Goal: Transaction & Acquisition: Purchase product/service

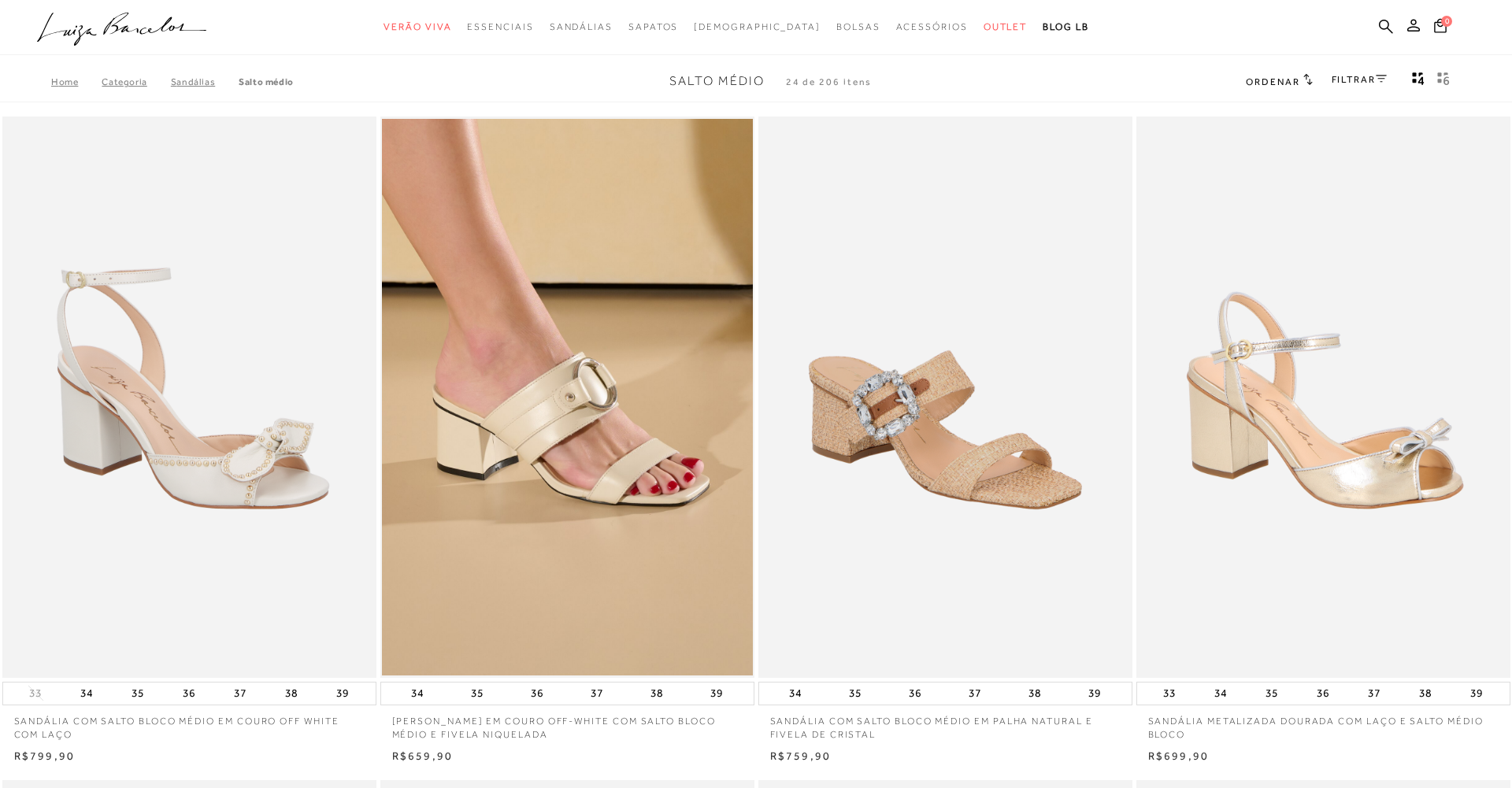
click at [1358, 78] on link "FILTRAR" at bounding box center [1358, 79] width 55 height 11
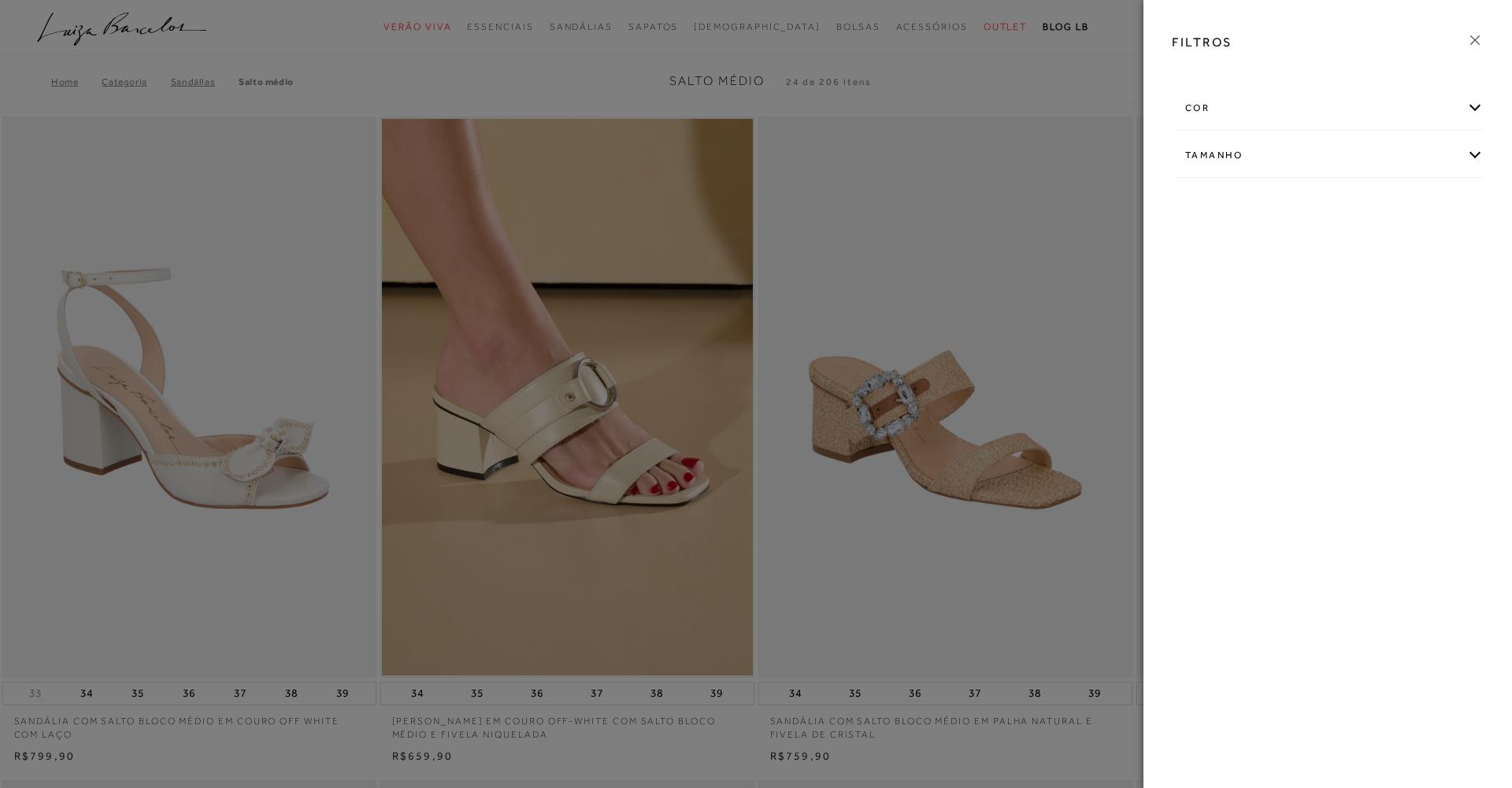
click at [1201, 105] on div "cor" at bounding box center [1327, 108] width 310 height 42
click at [1202, 265] on link "Ver mais..." at bounding box center [1215, 268] width 42 height 12
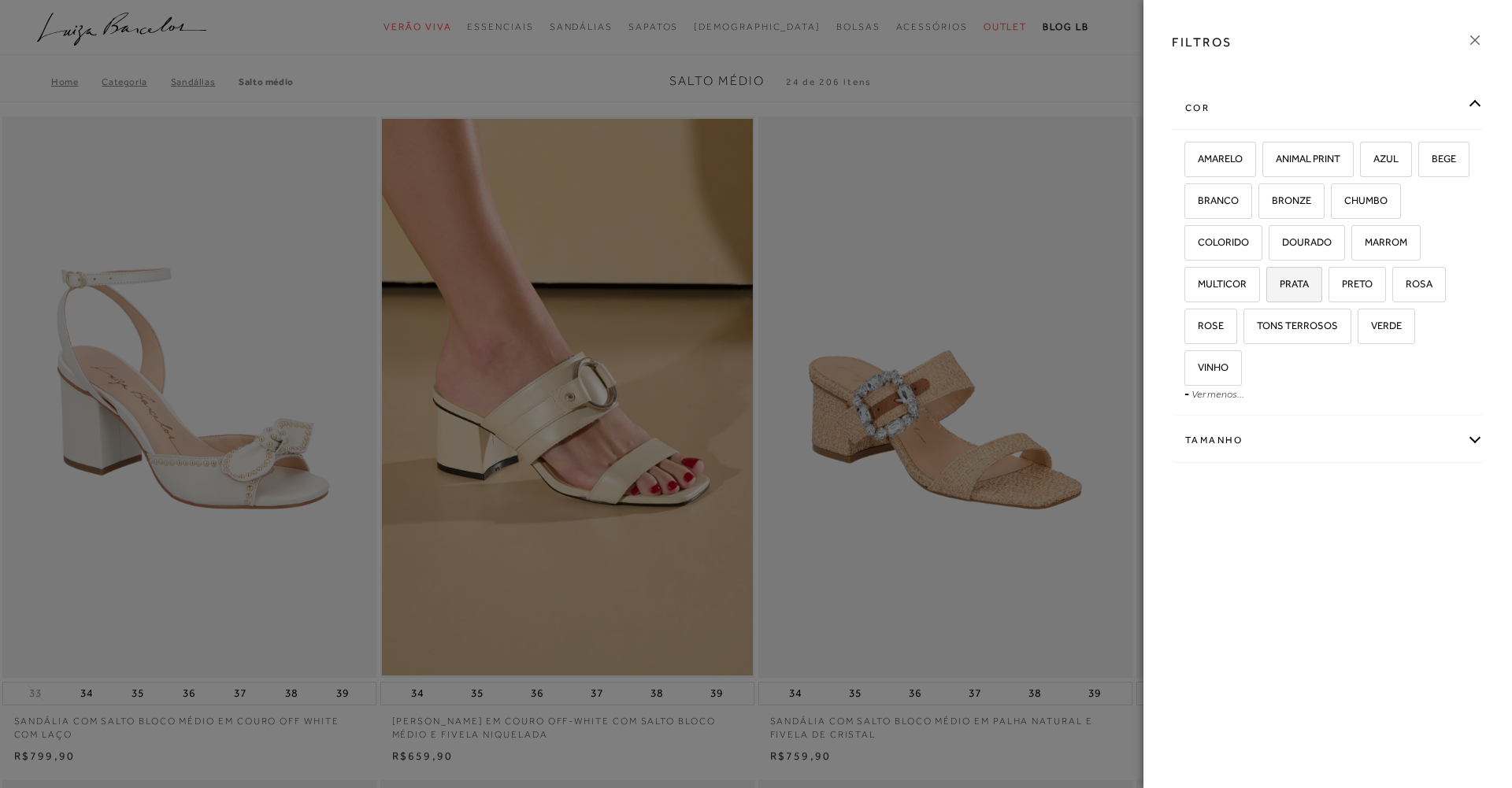
click at [1296, 280] on span "PRATA" at bounding box center [1288, 284] width 41 height 12
click at [1279, 280] on input "PRATA" at bounding box center [1272, 287] width 15 height 15
checkbox input "true"
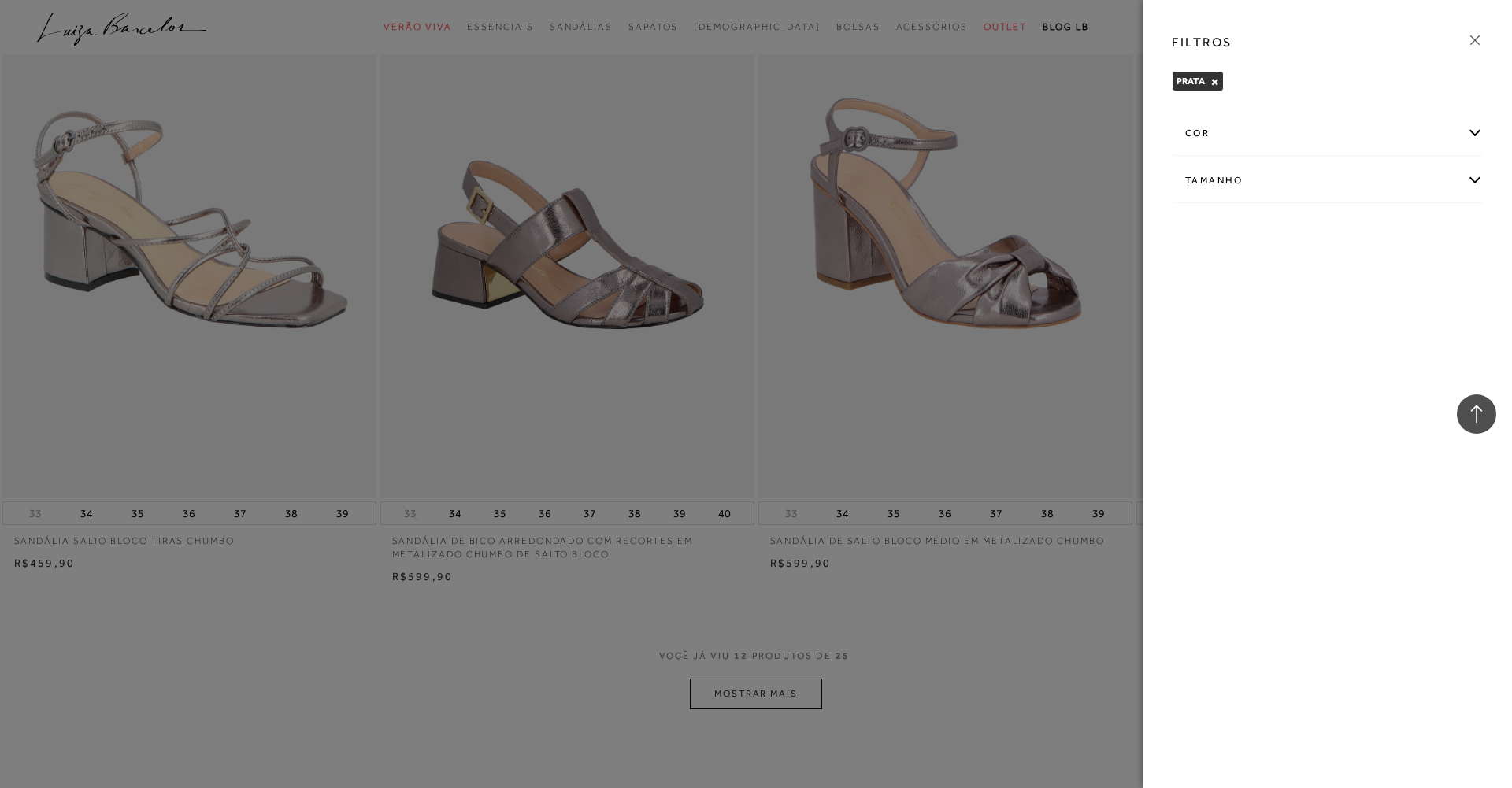
scroll to position [1531, 0]
click at [785, 695] on div at bounding box center [756, 394] width 1512 height 788
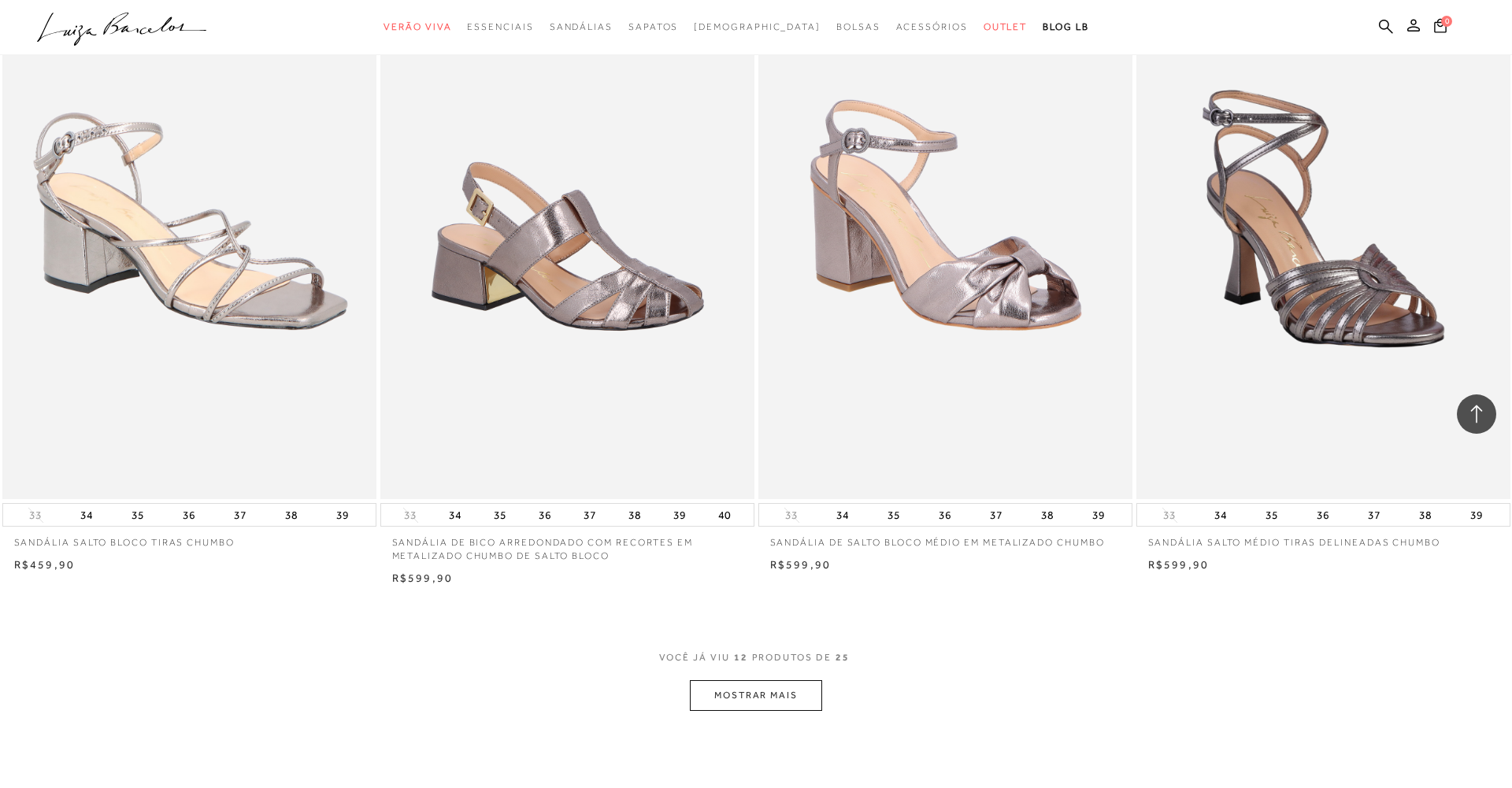
click at [785, 695] on button "MOSTRAR MAIS" at bounding box center [756, 696] width 132 height 31
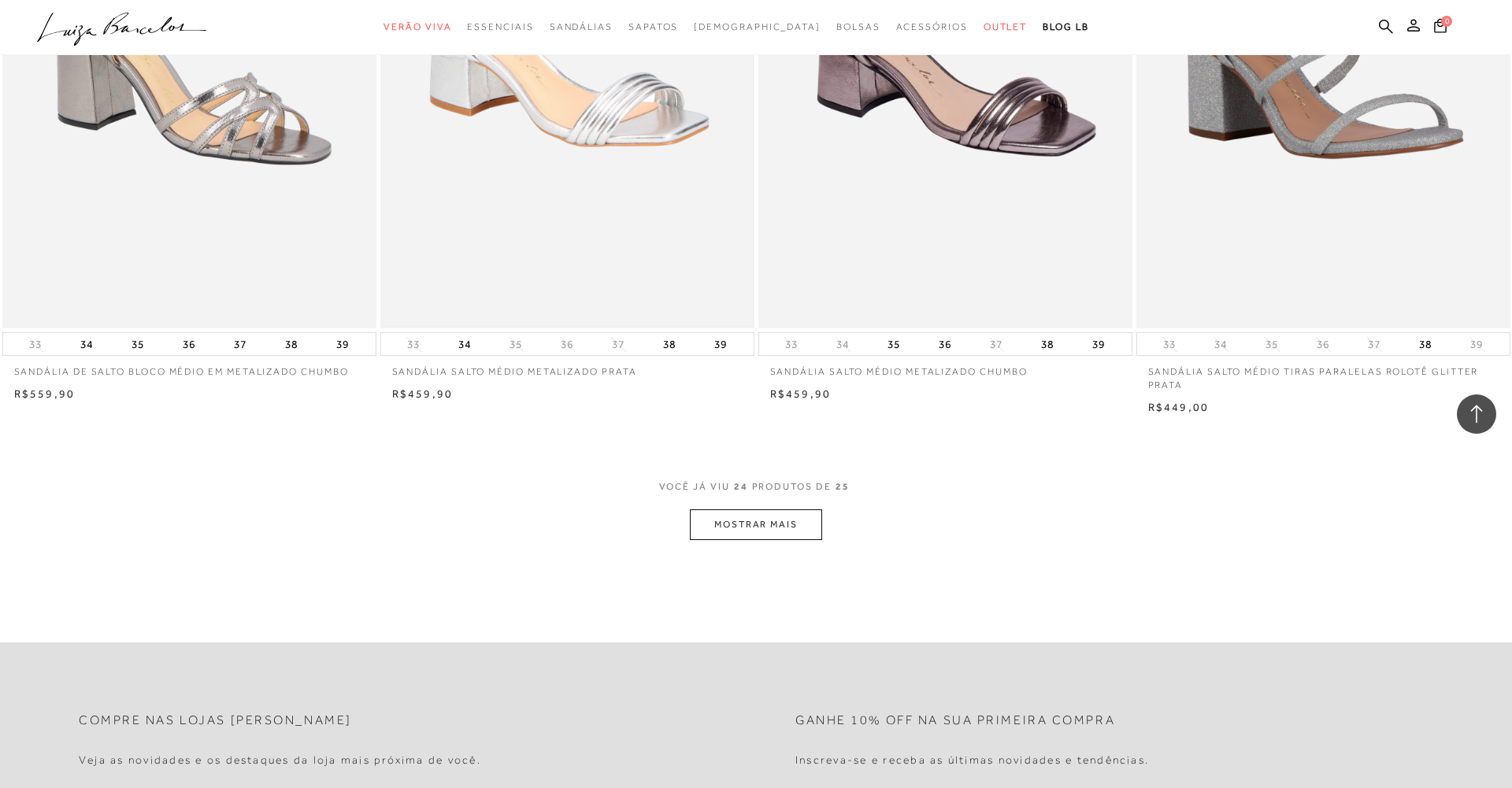
scroll to position [3709, 0]
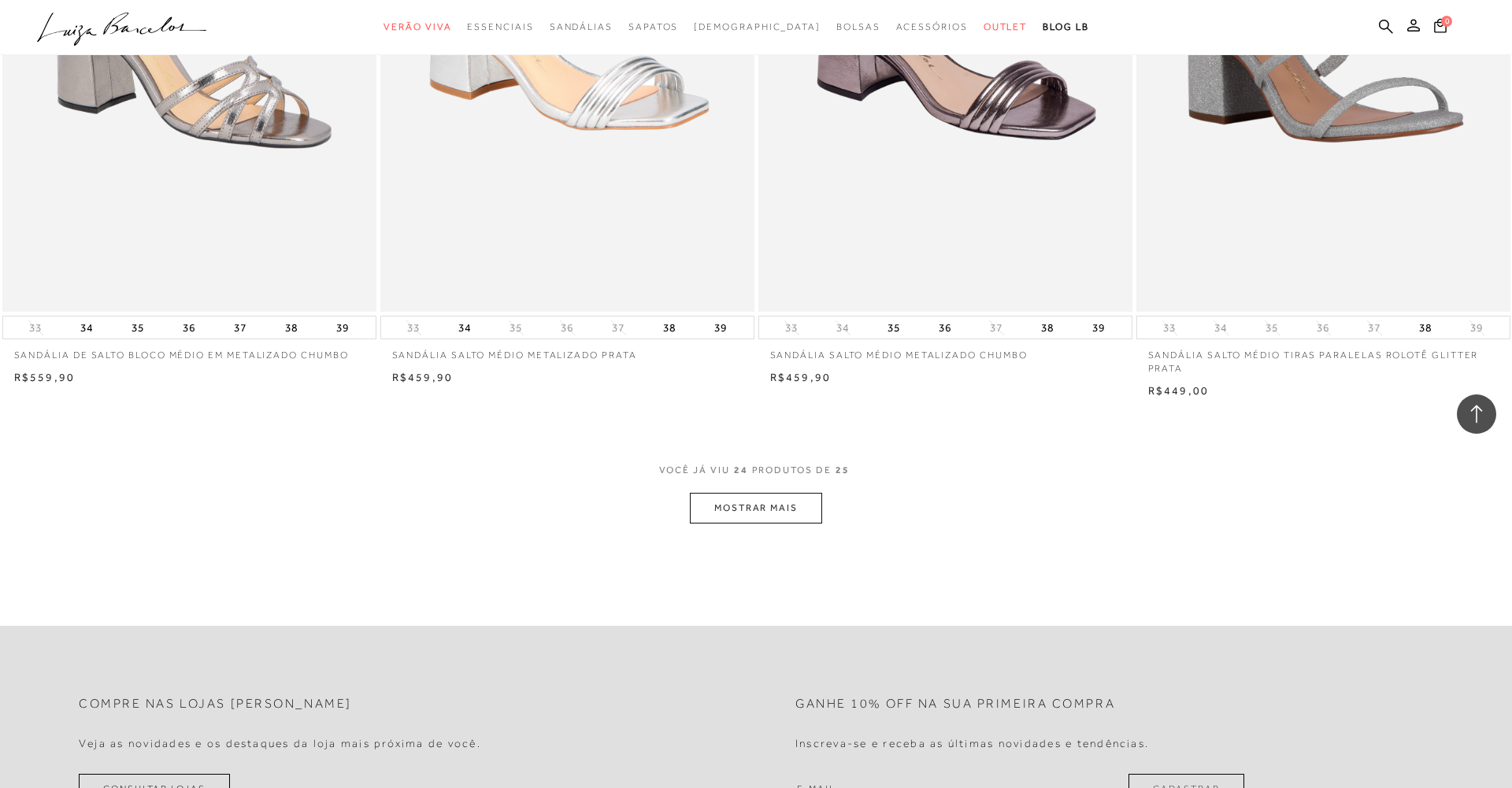
click at [753, 506] on button "MOSTRAR MAIS" at bounding box center [756, 509] width 132 height 31
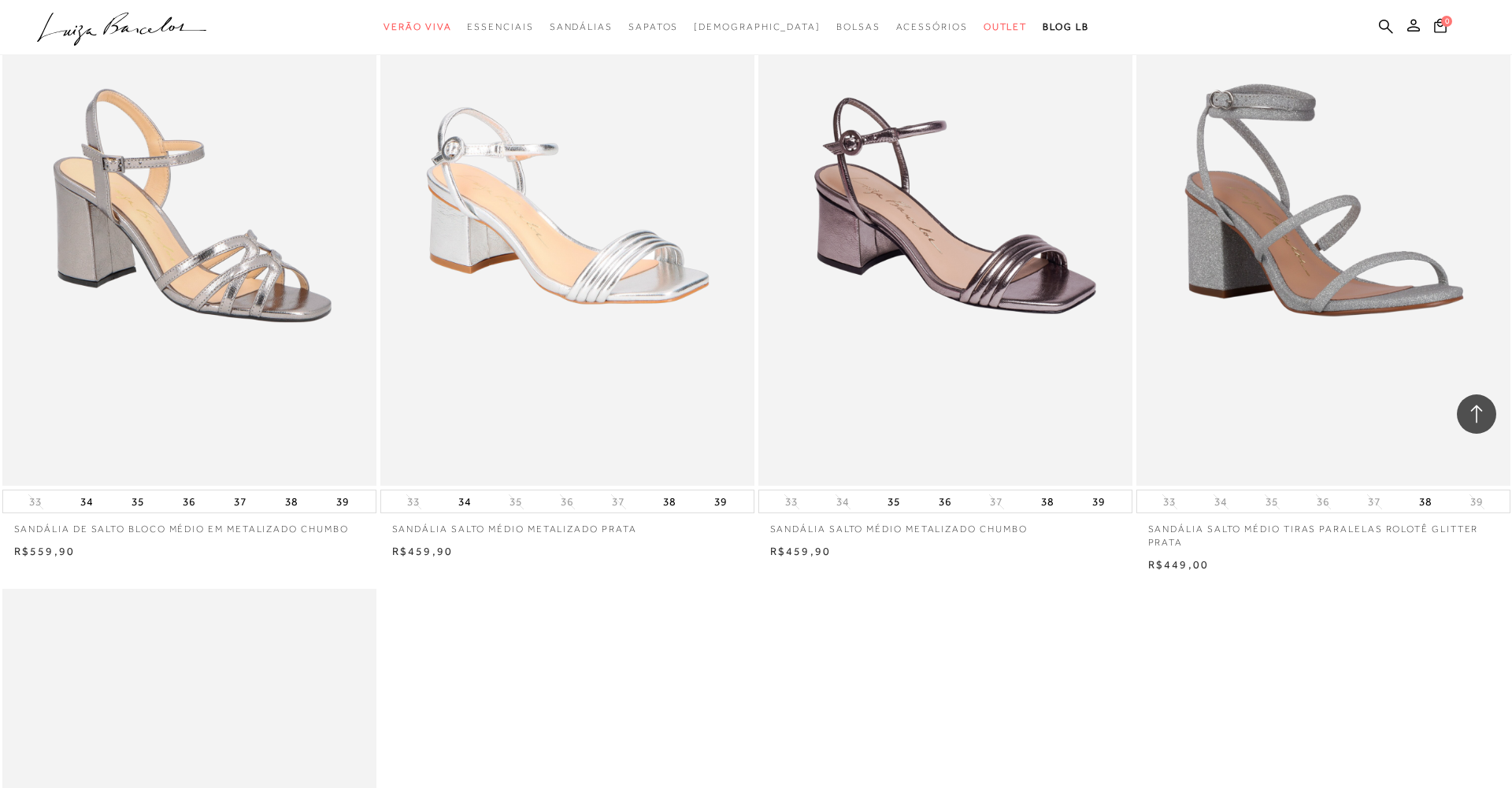
scroll to position [3505, 0]
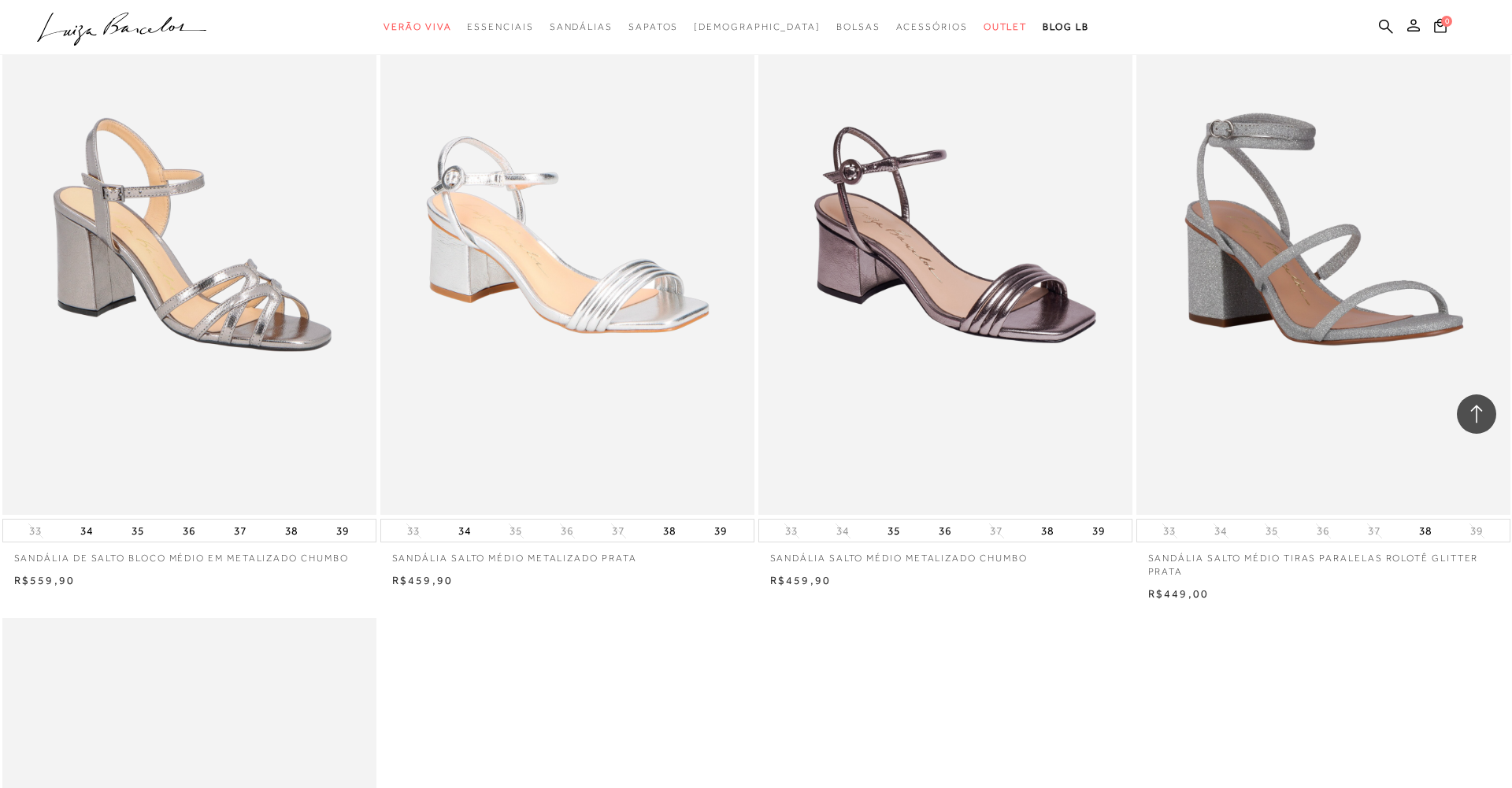
click at [195, 262] on img at bounding box center [189, 235] width 371 height 557
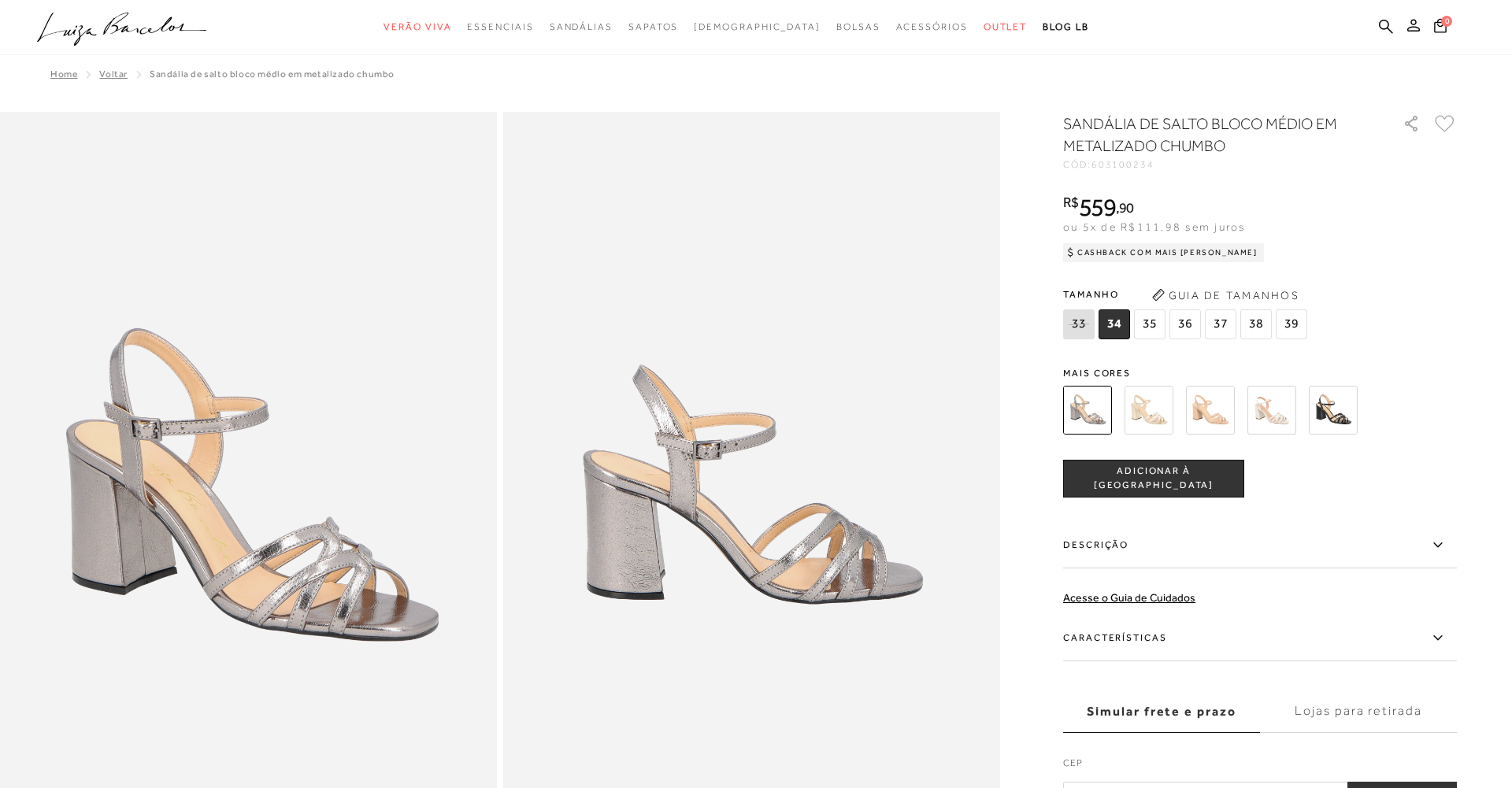
click at [1438, 546] on icon at bounding box center [1437, 545] width 9 height 5
click at [0, 0] on input "Descrição" at bounding box center [0, 0] width 0 height 0
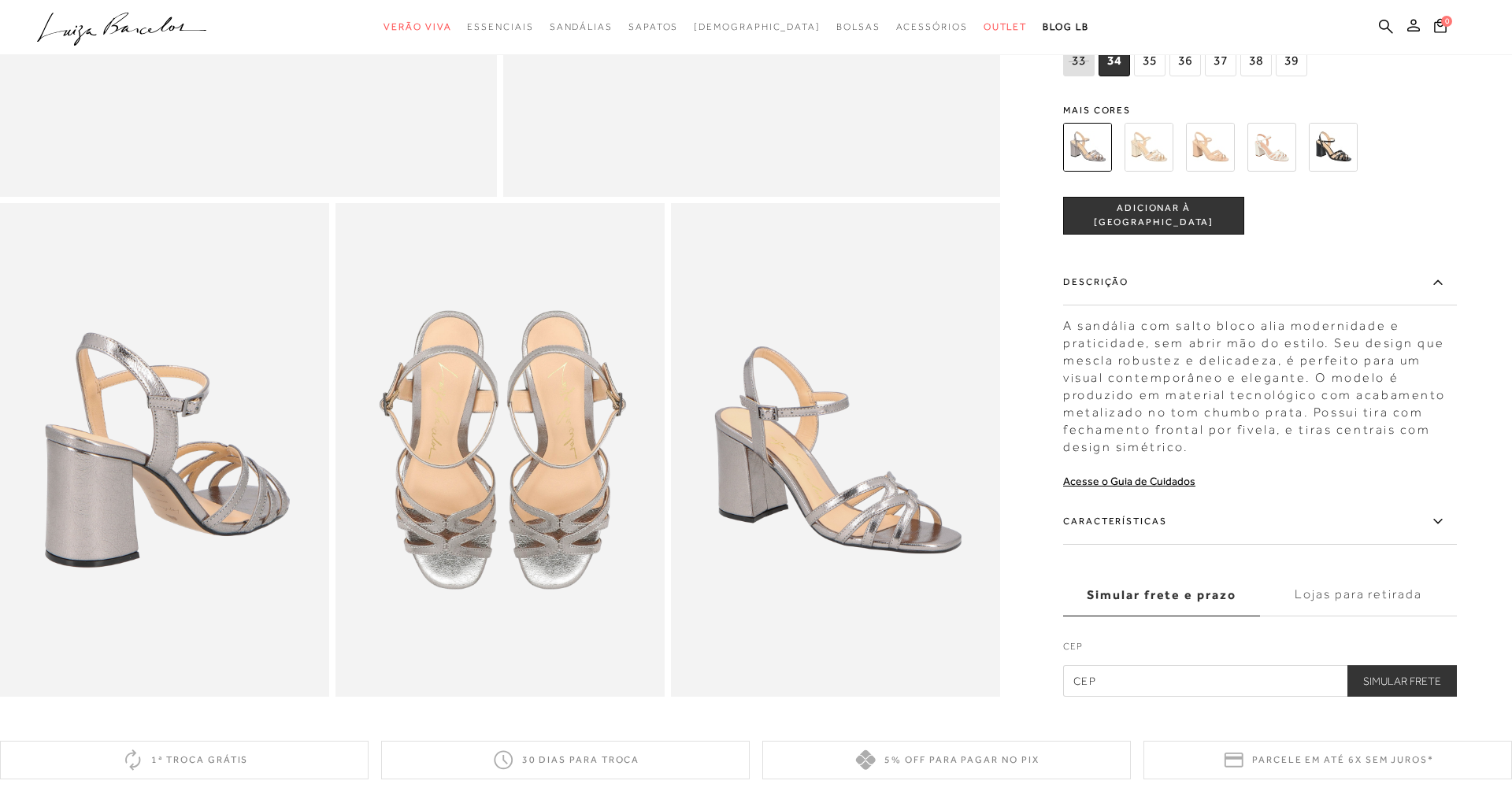
scroll to position [703, 0]
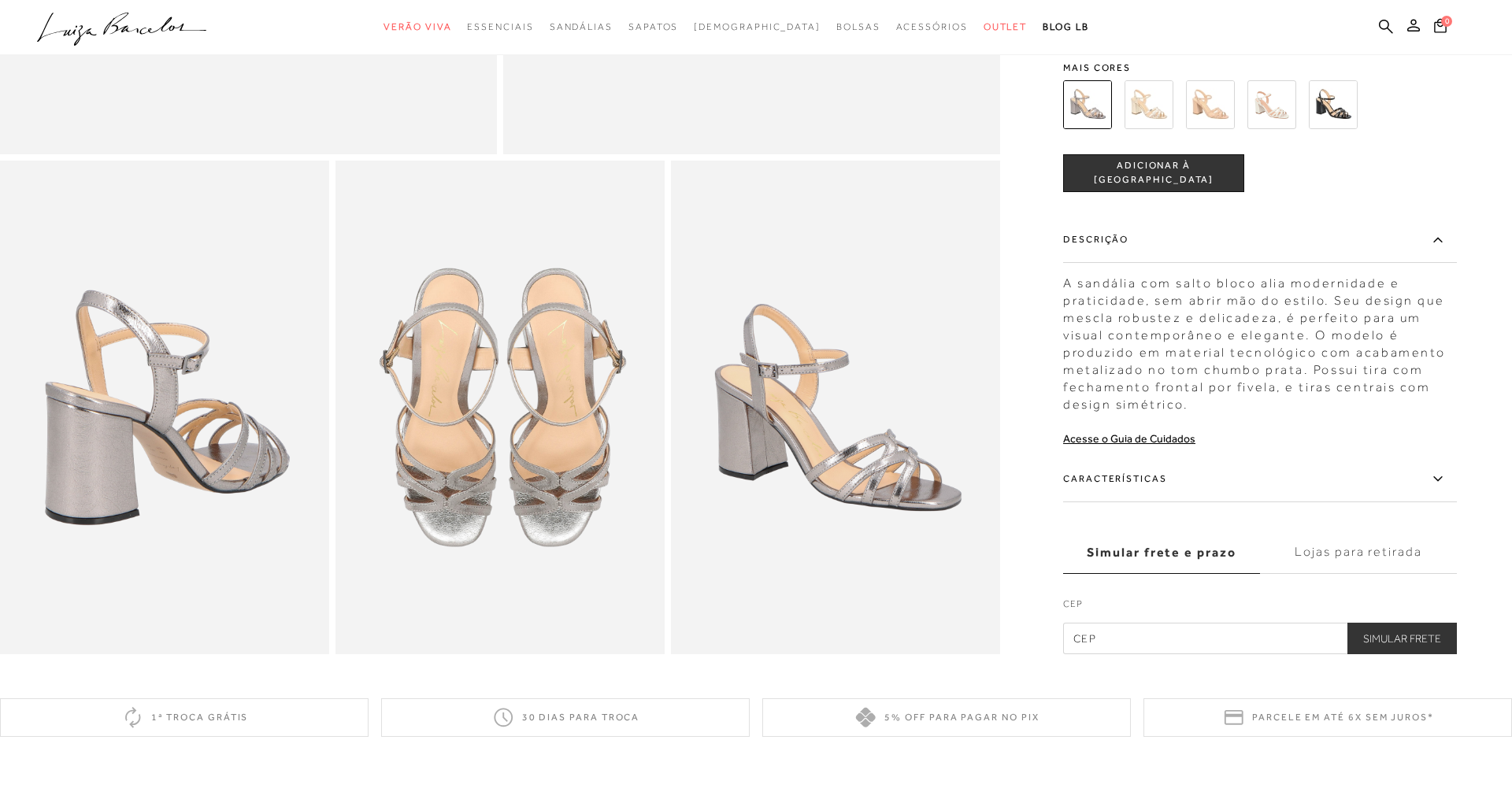
click at [1437, 477] on icon at bounding box center [1439, 478] width 19 height 19
click at [0, 0] on input "Características" at bounding box center [0, 0] width 0 height 0
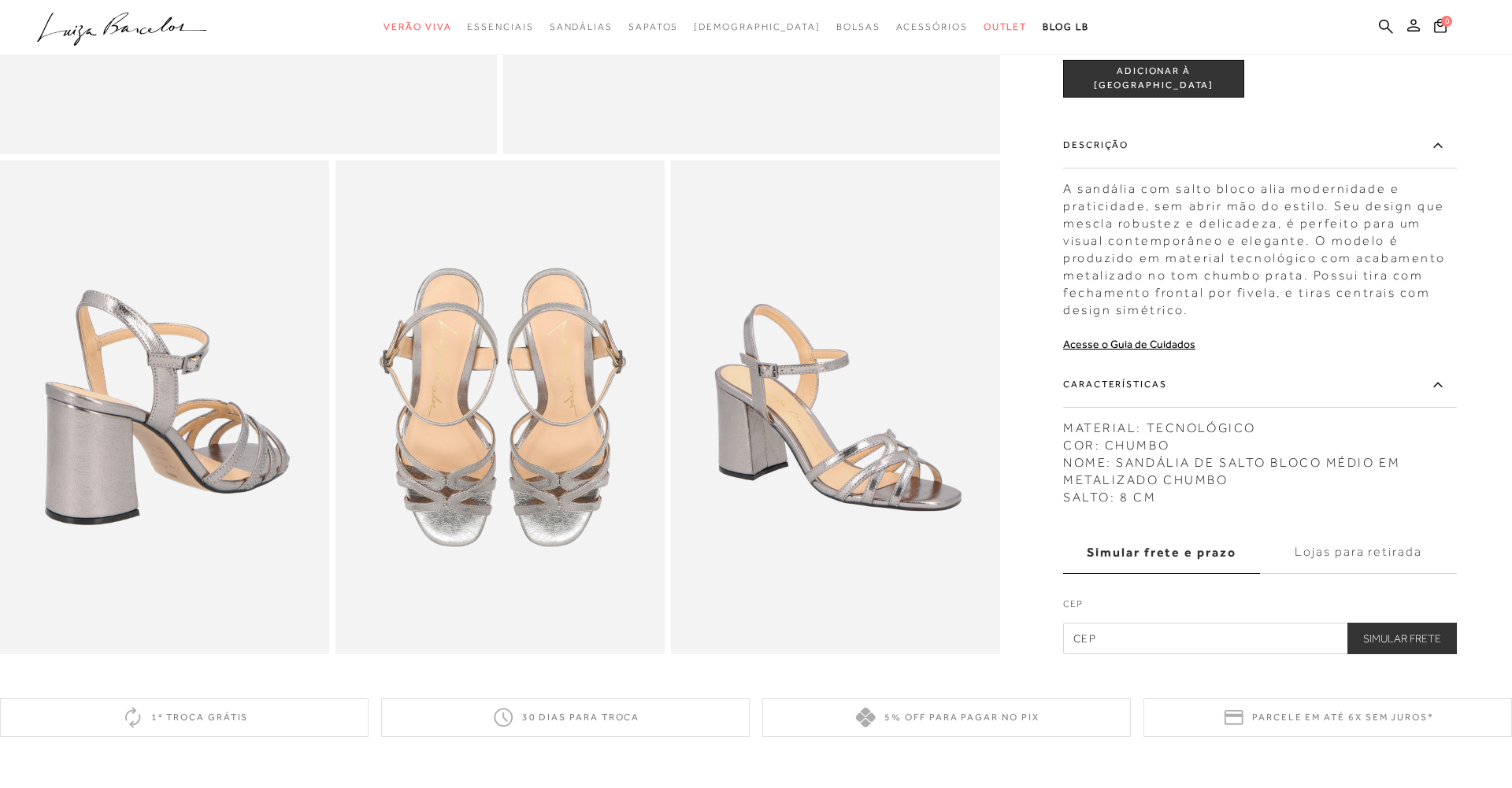
click at [1365, 553] on label "Lojas para retirada" at bounding box center [1358, 552] width 197 height 42
click at [0, 0] on input "Lojas para retirada" at bounding box center [0, 0] width 0 height 0
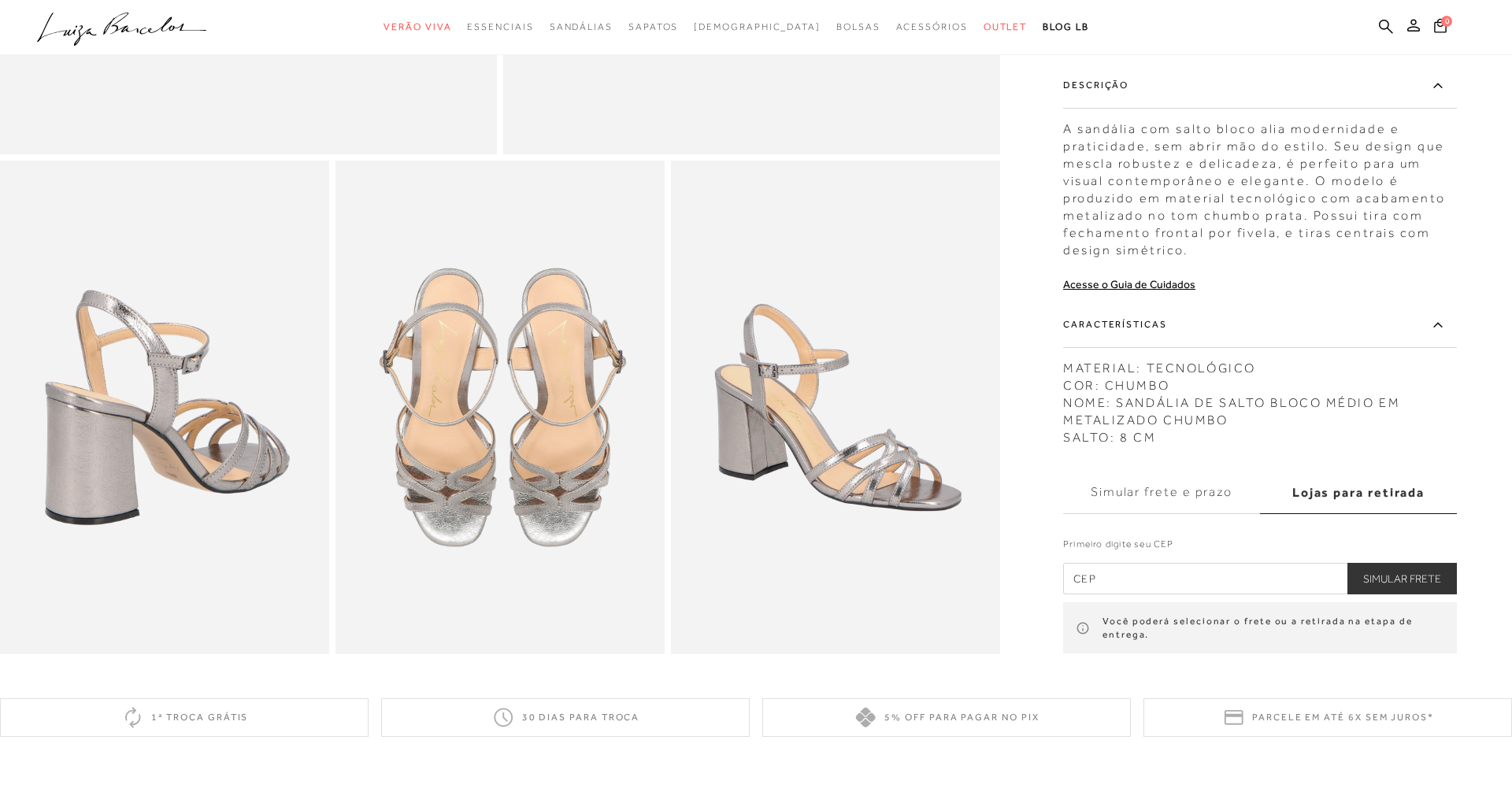
click at [1166, 587] on input "text" at bounding box center [1260, 578] width 394 height 32
type input "04211-001"
click at [1410, 583] on button "Simular Frete" at bounding box center [1402, 578] width 109 height 32
click at [1399, 579] on button "Simular Frete" at bounding box center [1402, 578] width 109 height 32
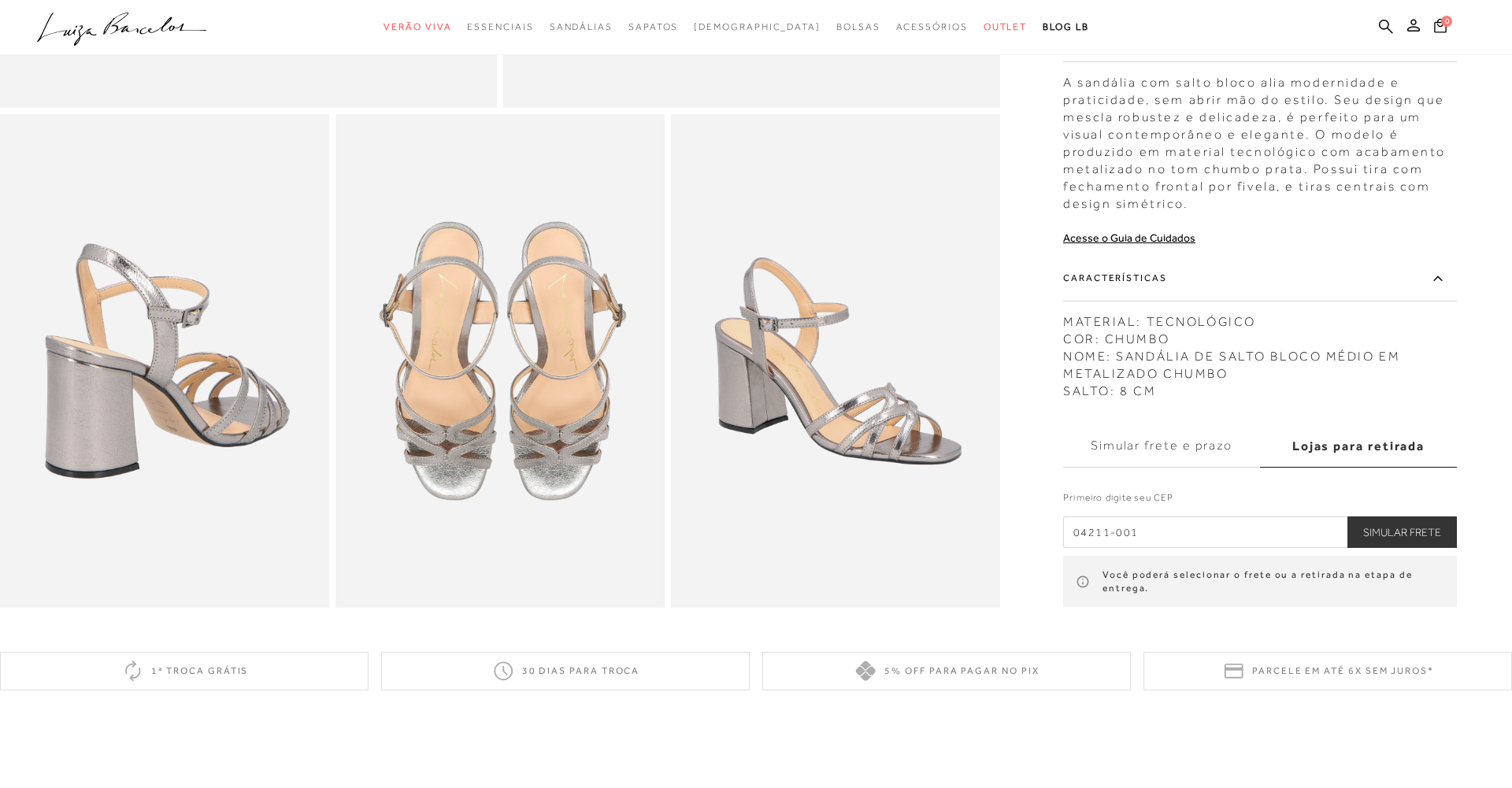
scroll to position [706, 0]
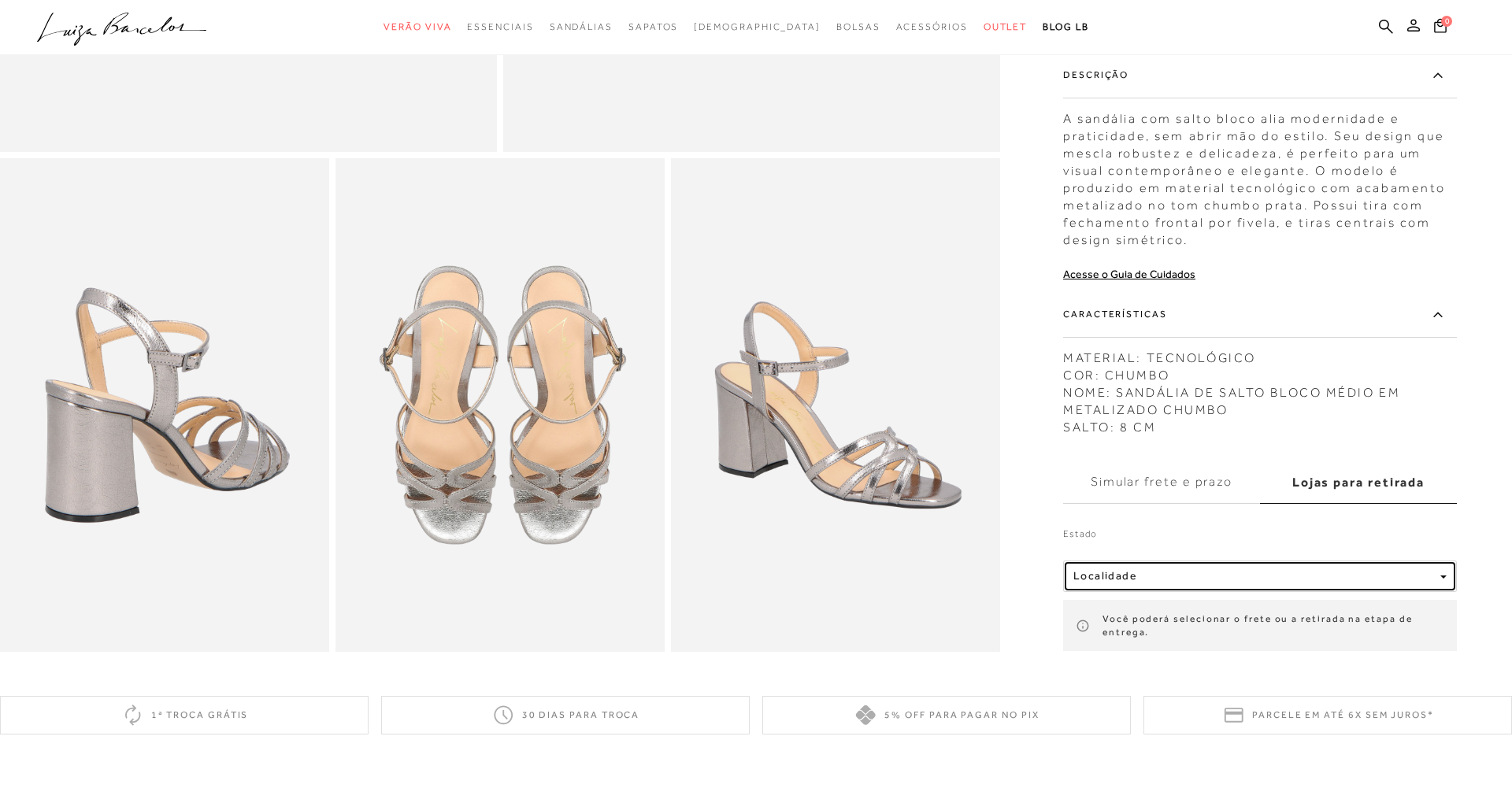
click at [1445, 576] on span "button" at bounding box center [1443, 577] width 7 height 3
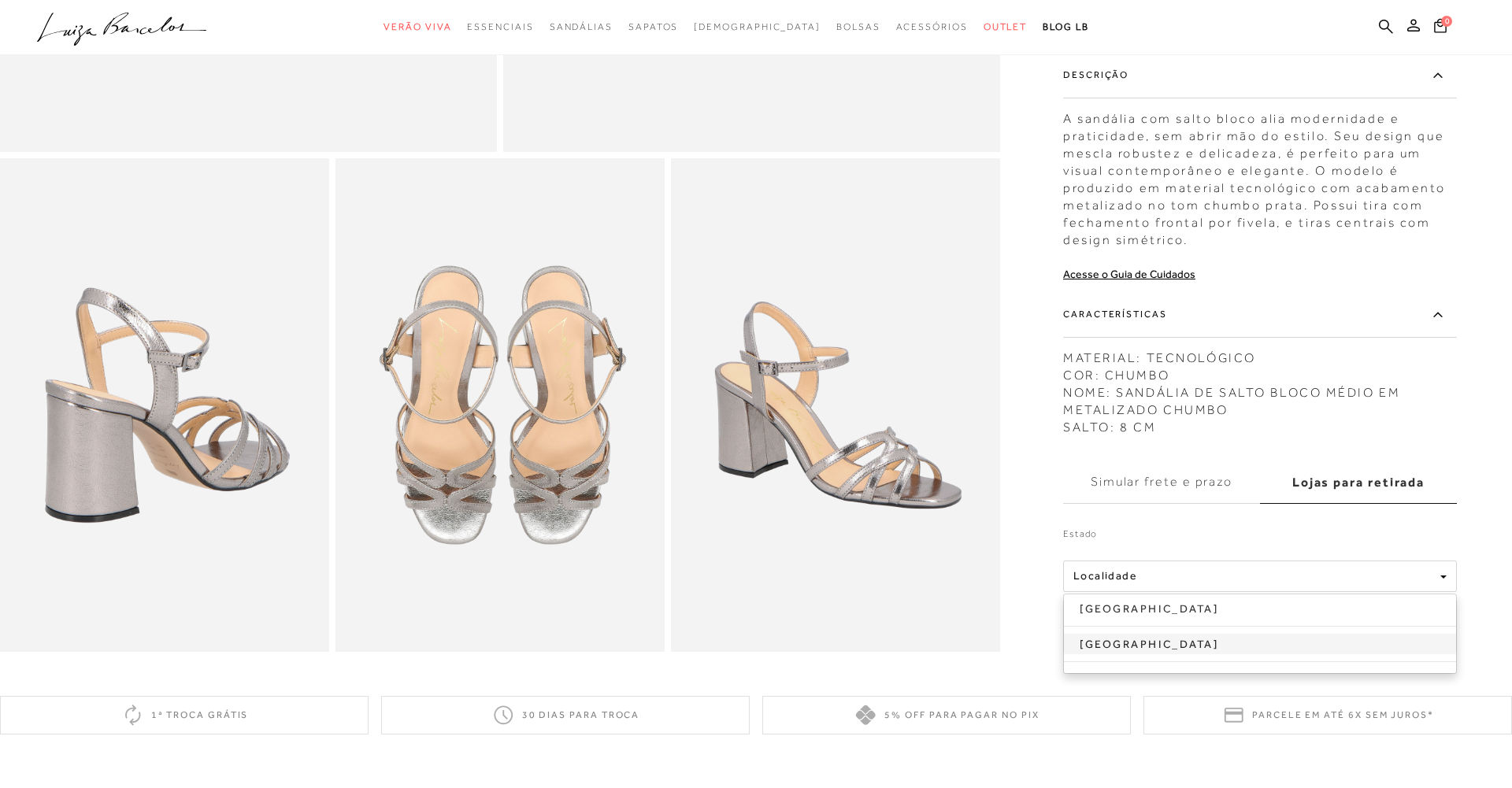
click at [1119, 642] on link "[GEOGRAPHIC_DATA]" at bounding box center [1260, 644] width 392 height 20
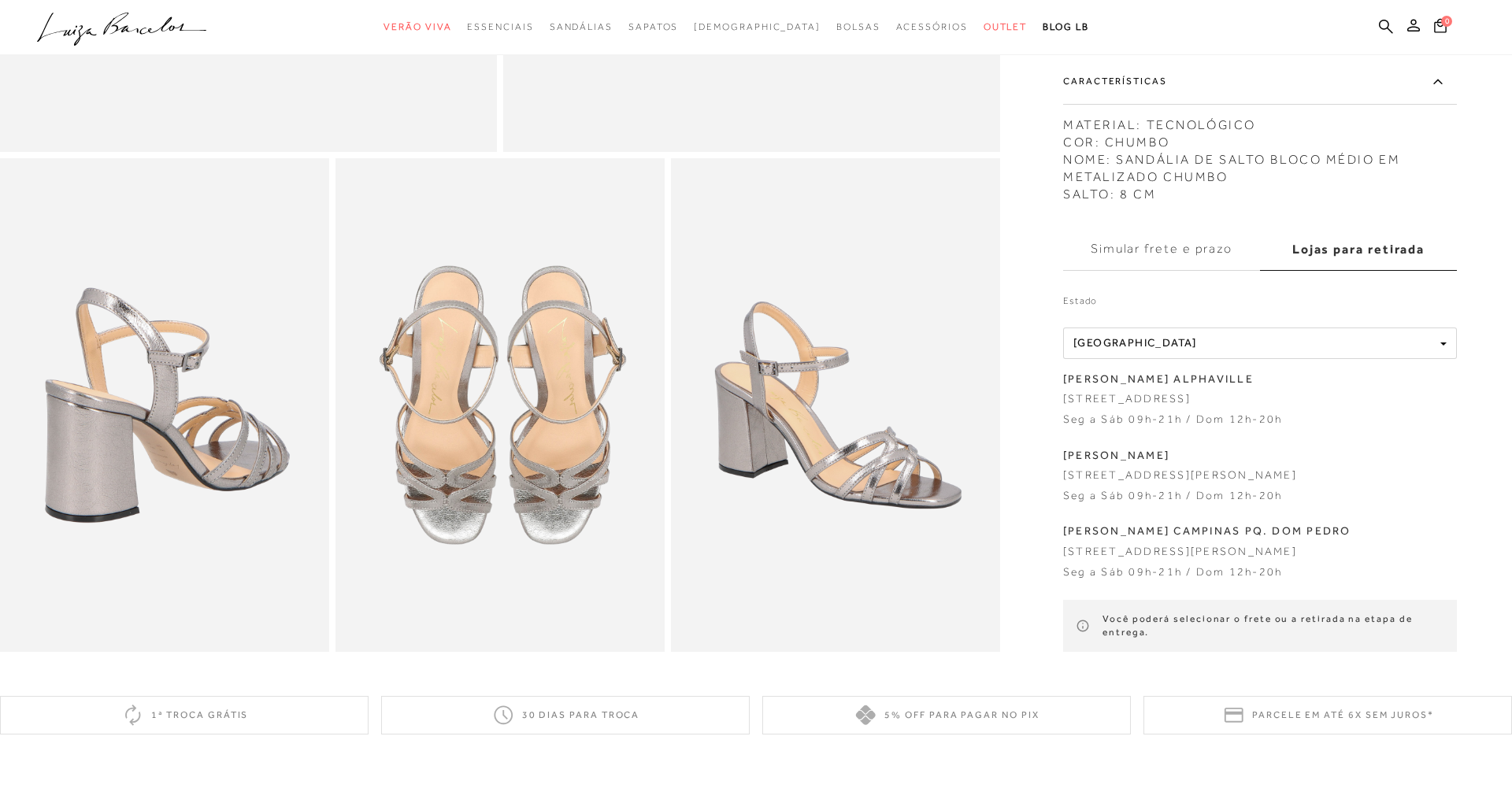
click at [1110, 246] on label "Simular frete e prazo" at bounding box center [1162, 249] width 197 height 42
click at [0, 0] on input "Simular frete e prazo" at bounding box center [0, 0] width 0 height 0
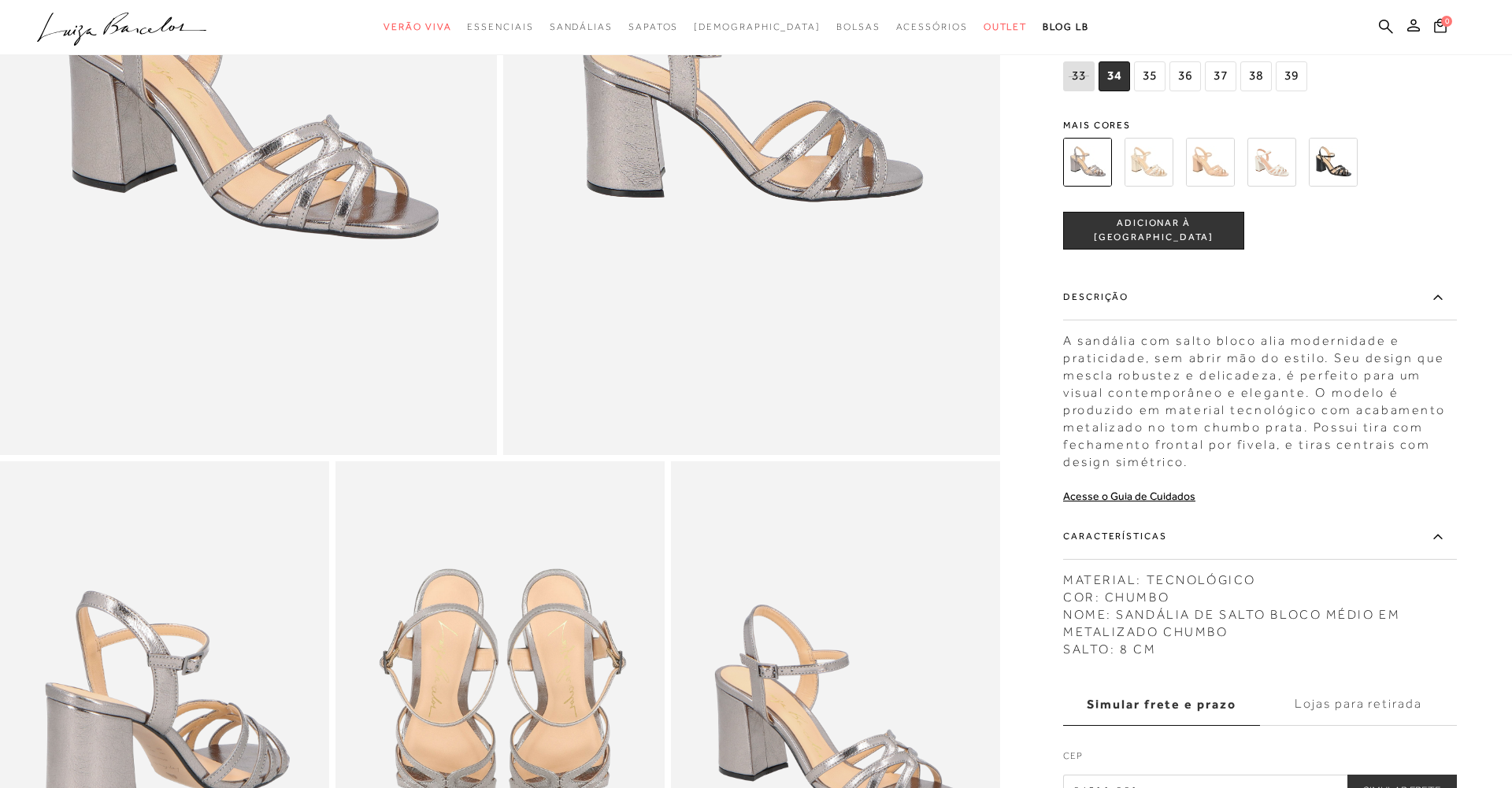
scroll to position [368, 0]
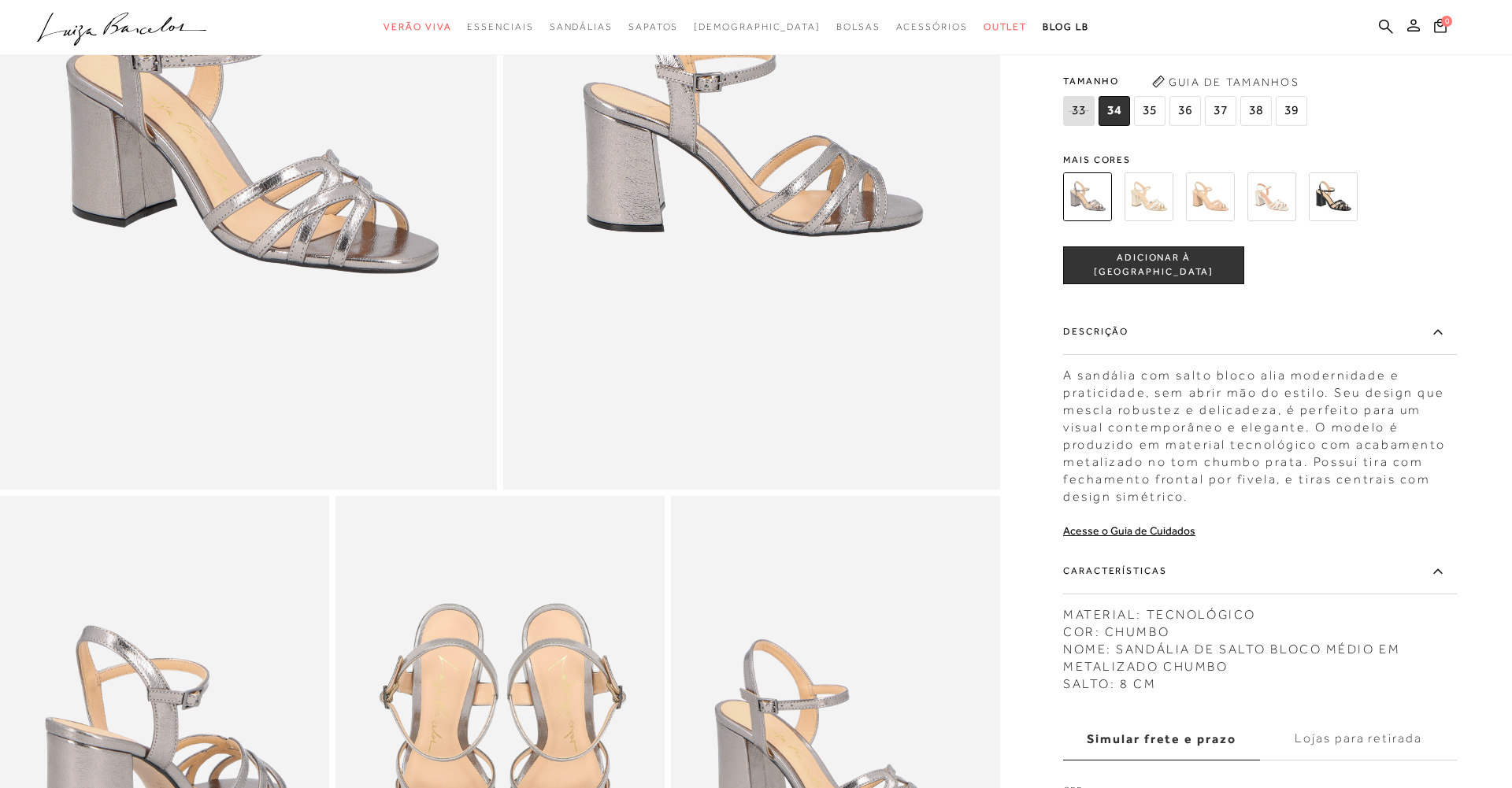
click at [1185, 95] on button "Guia de Tamanhos" at bounding box center [1225, 82] width 157 height 25
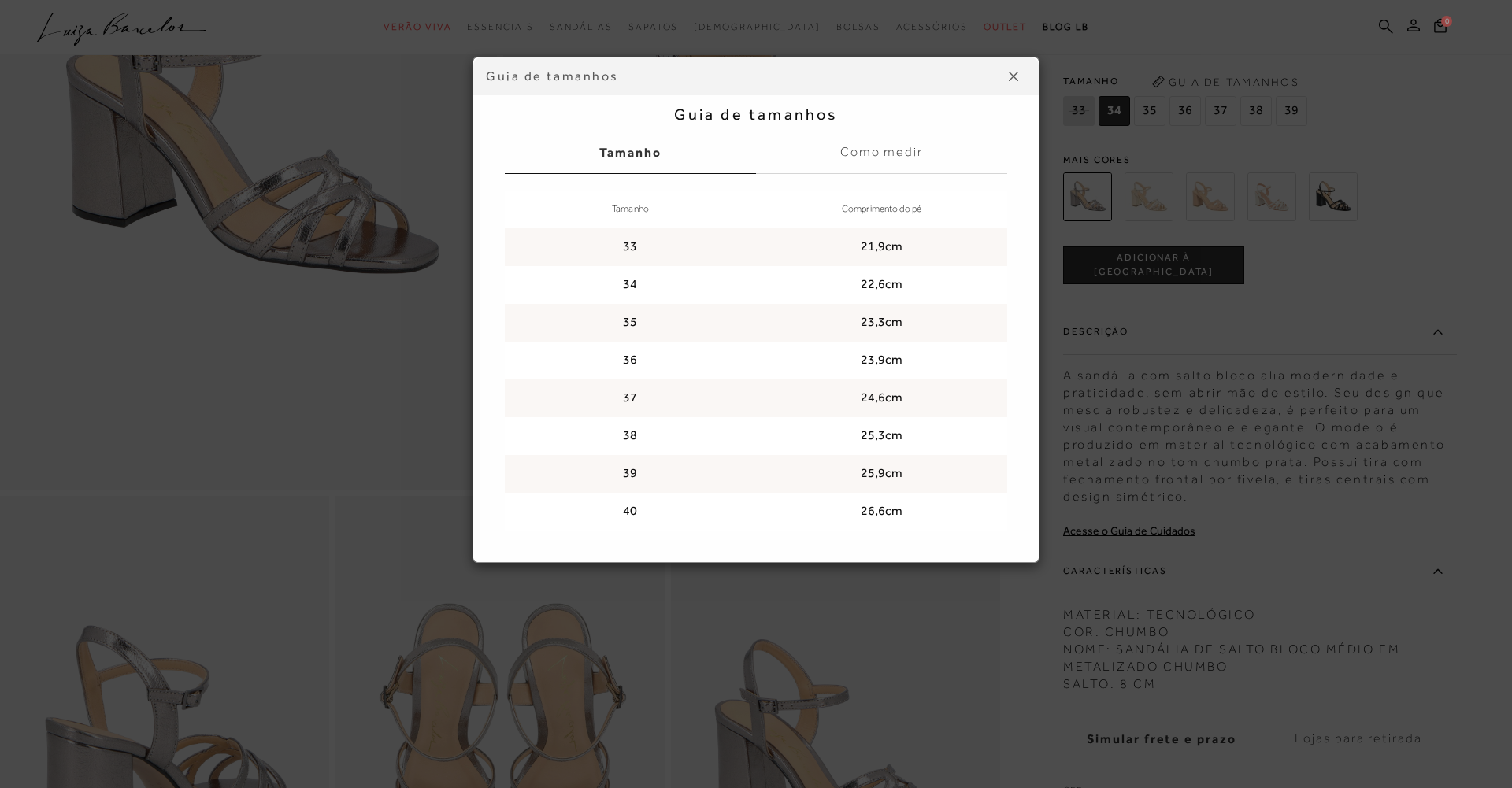
click at [1190, 127] on div "Guia de tamanhos Guia de tamanhos [GEOGRAPHIC_DATA] Como medir Tamanho Comprime…" at bounding box center [756, 394] width 1512 height 788
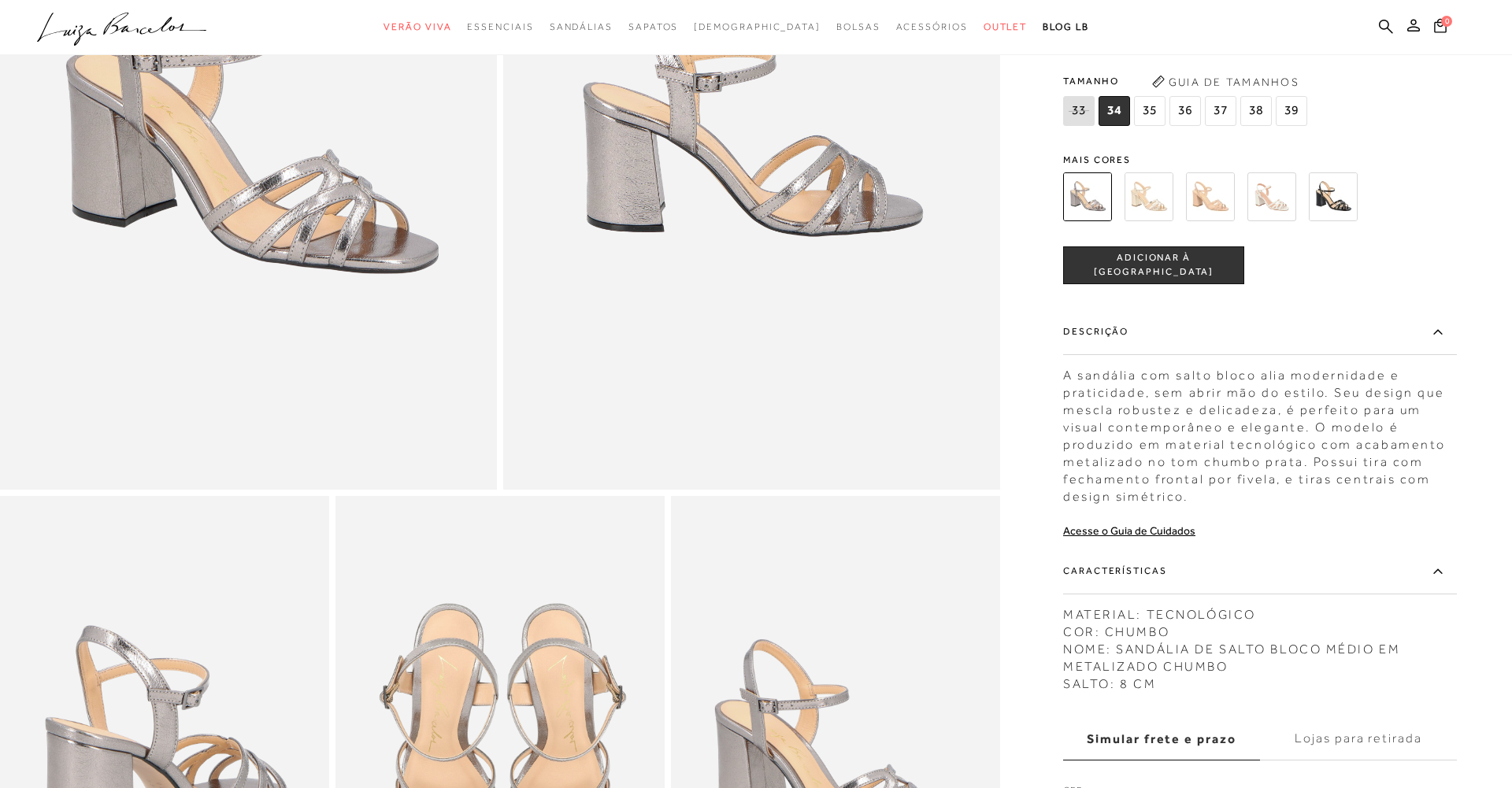
click at [1190, 127] on span "36" at bounding box center [1185, 111] width 32 height 30
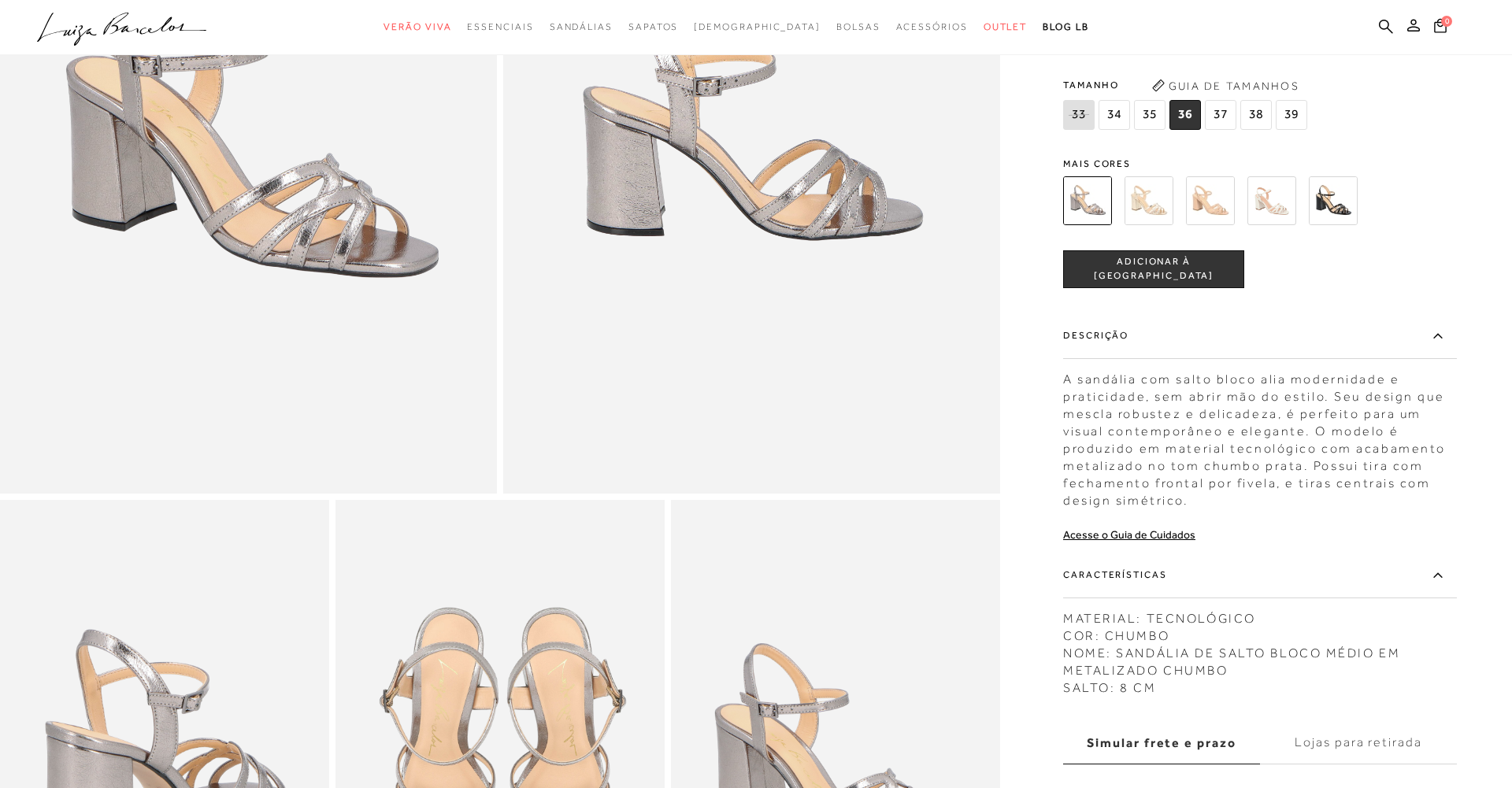
click at [1175, 284] on span "ADICIONAR À [GEOGRAPHIC_DATA]" at bounding box center [1154, 269] width 180 height 28
click at [1442, 16] on span "1" at bounding box center [1446, 20] width 11 height 11
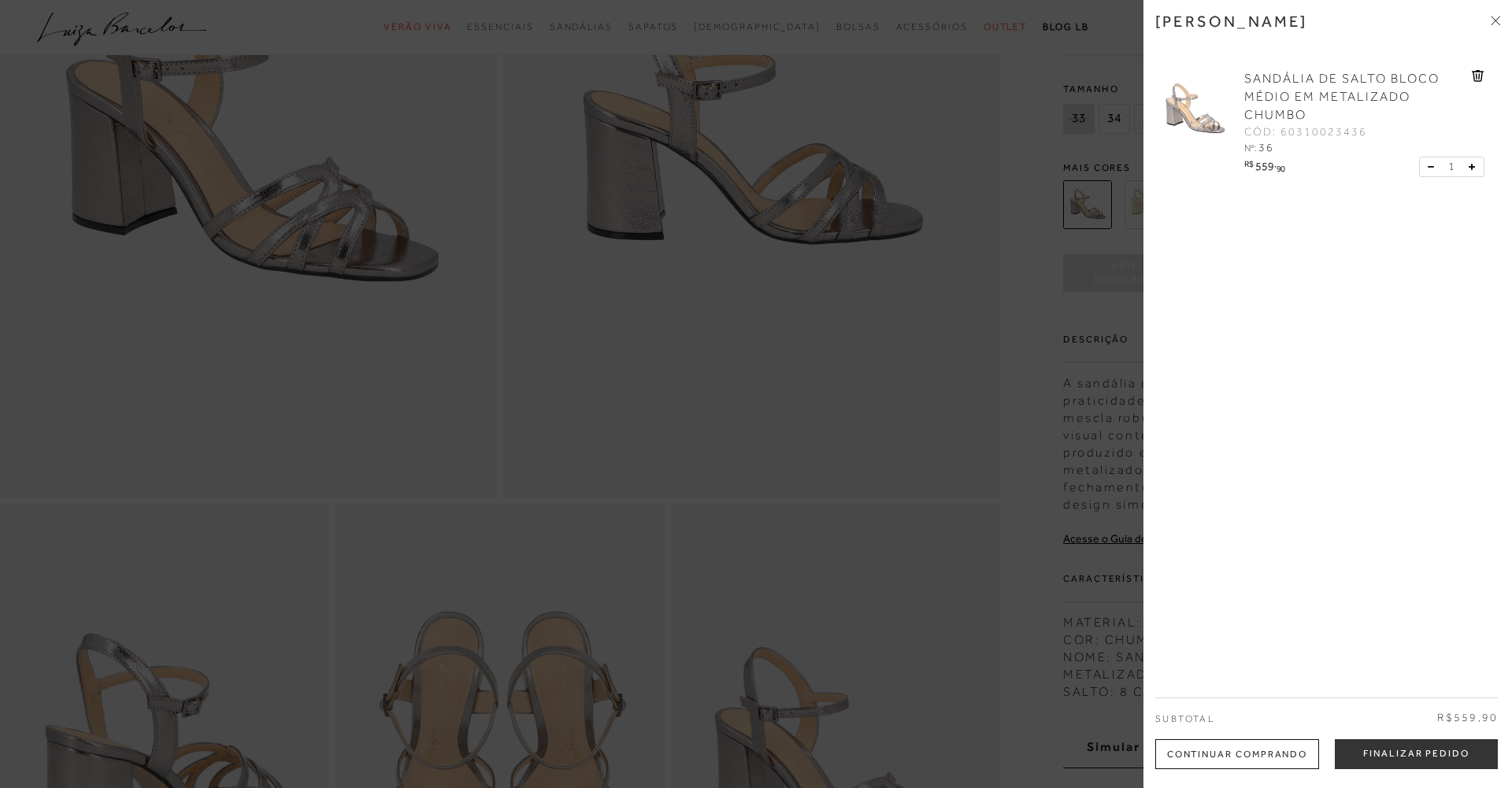
scroll to position [361, 0]
click at [689, 454] on div at bounding box center [756, 394] width 1512 height 788
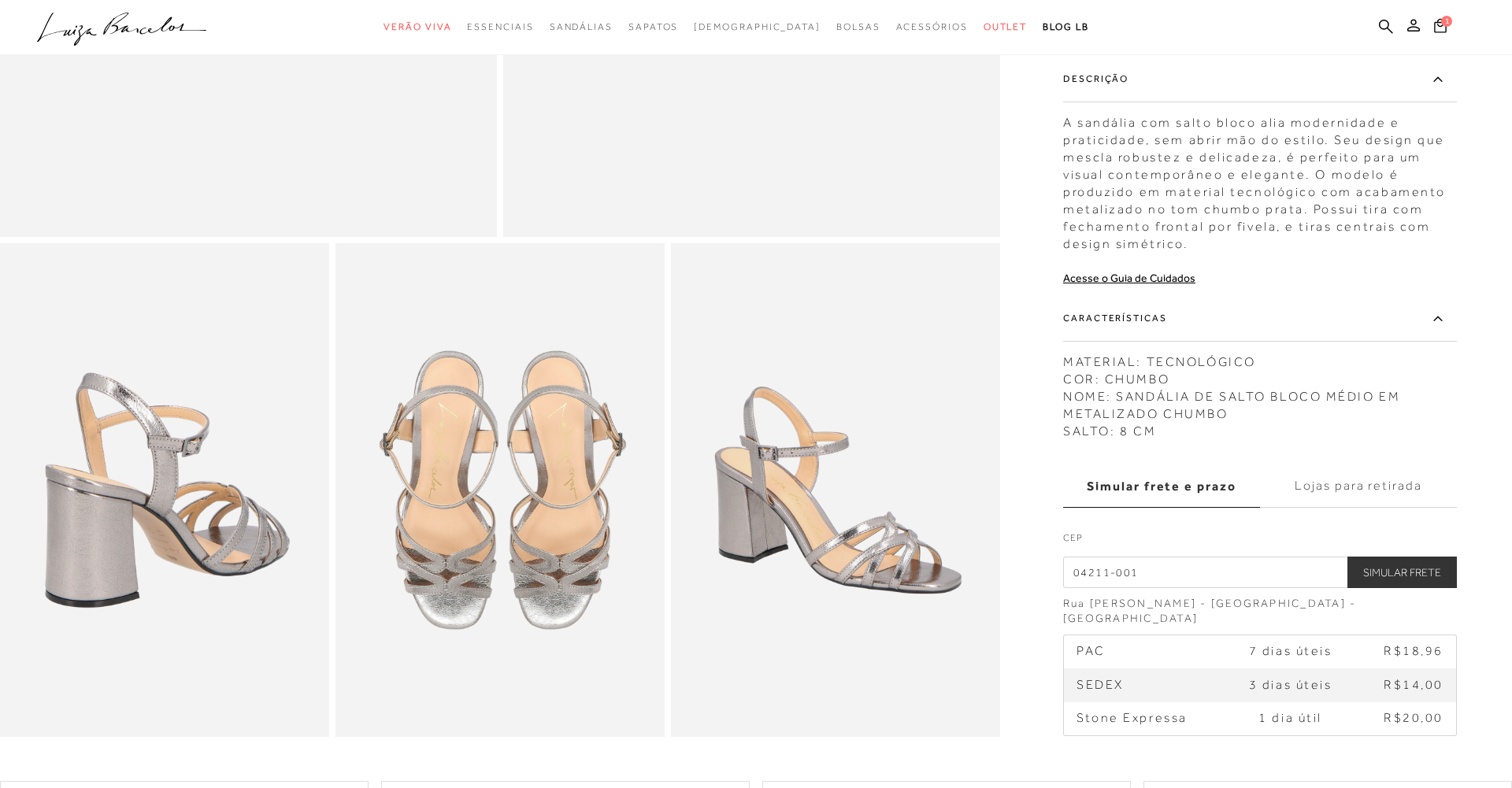
scroll to position [623, 0]
click at [1365, 677] on td "R$14,00" at bounding box center [1406, 684] width 100 height 33
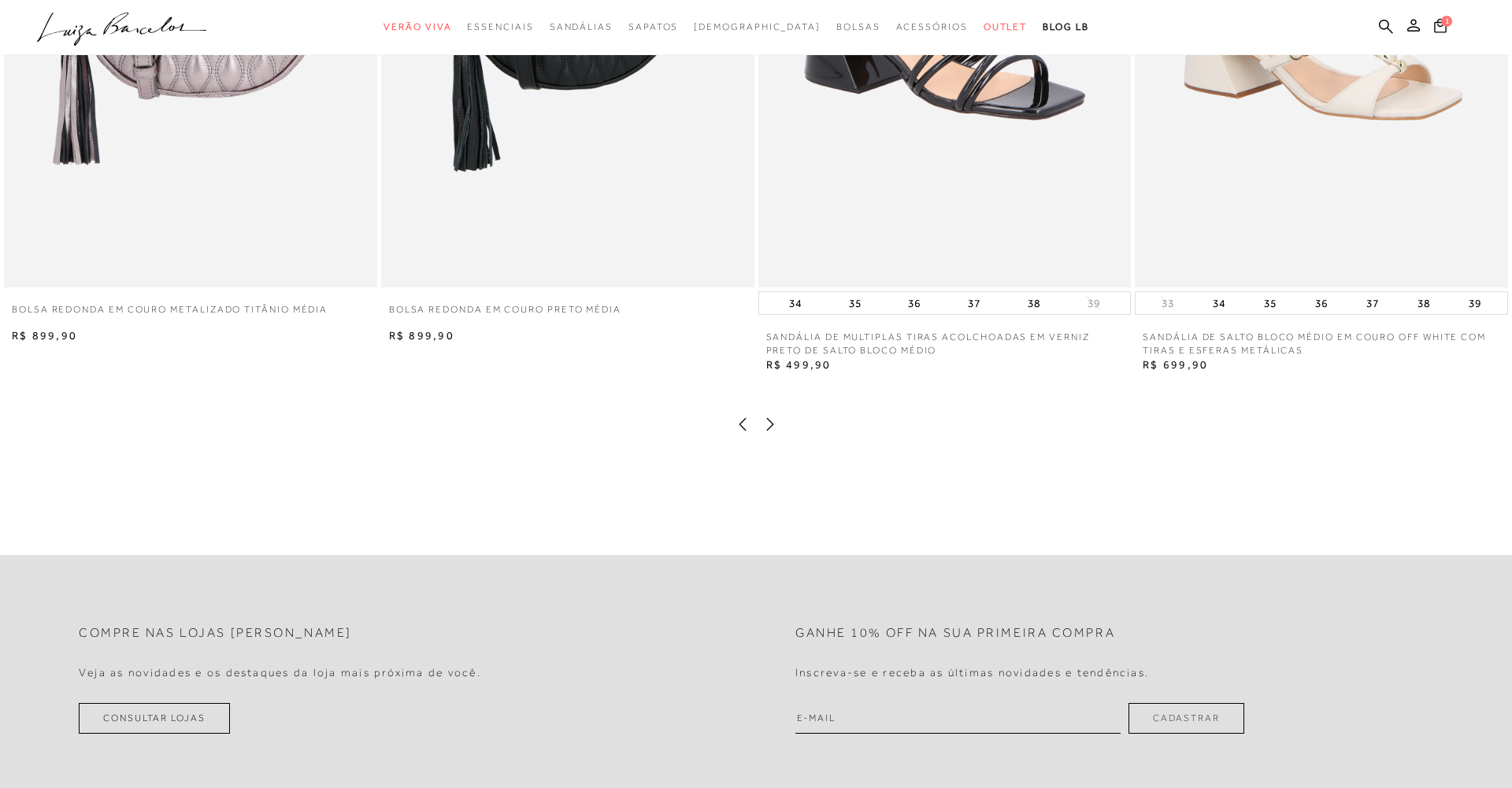
scroll to position [1900, 0]
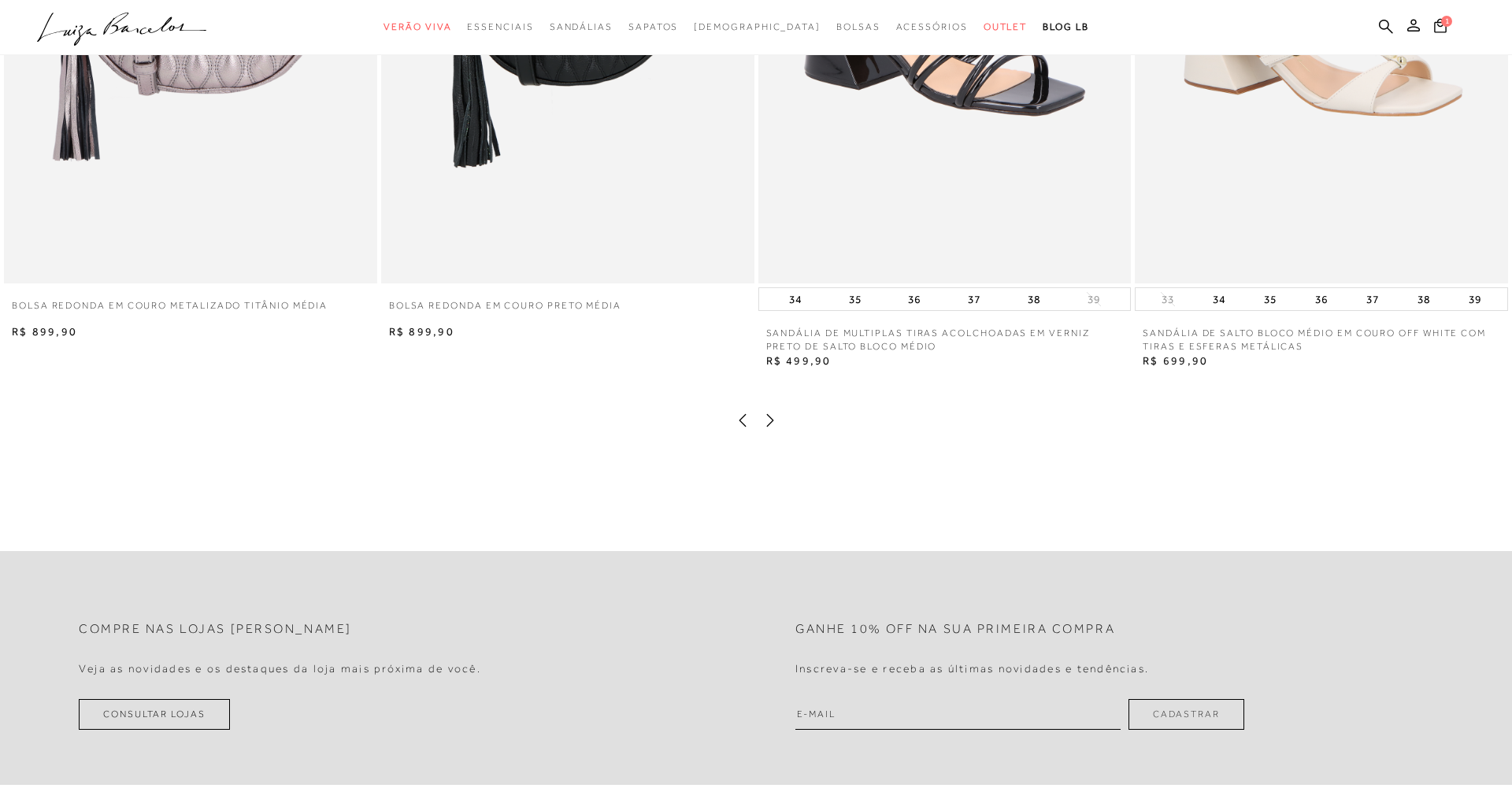
click at [769, 416] on icon at bounding box center [770, 420] width 7 height 13
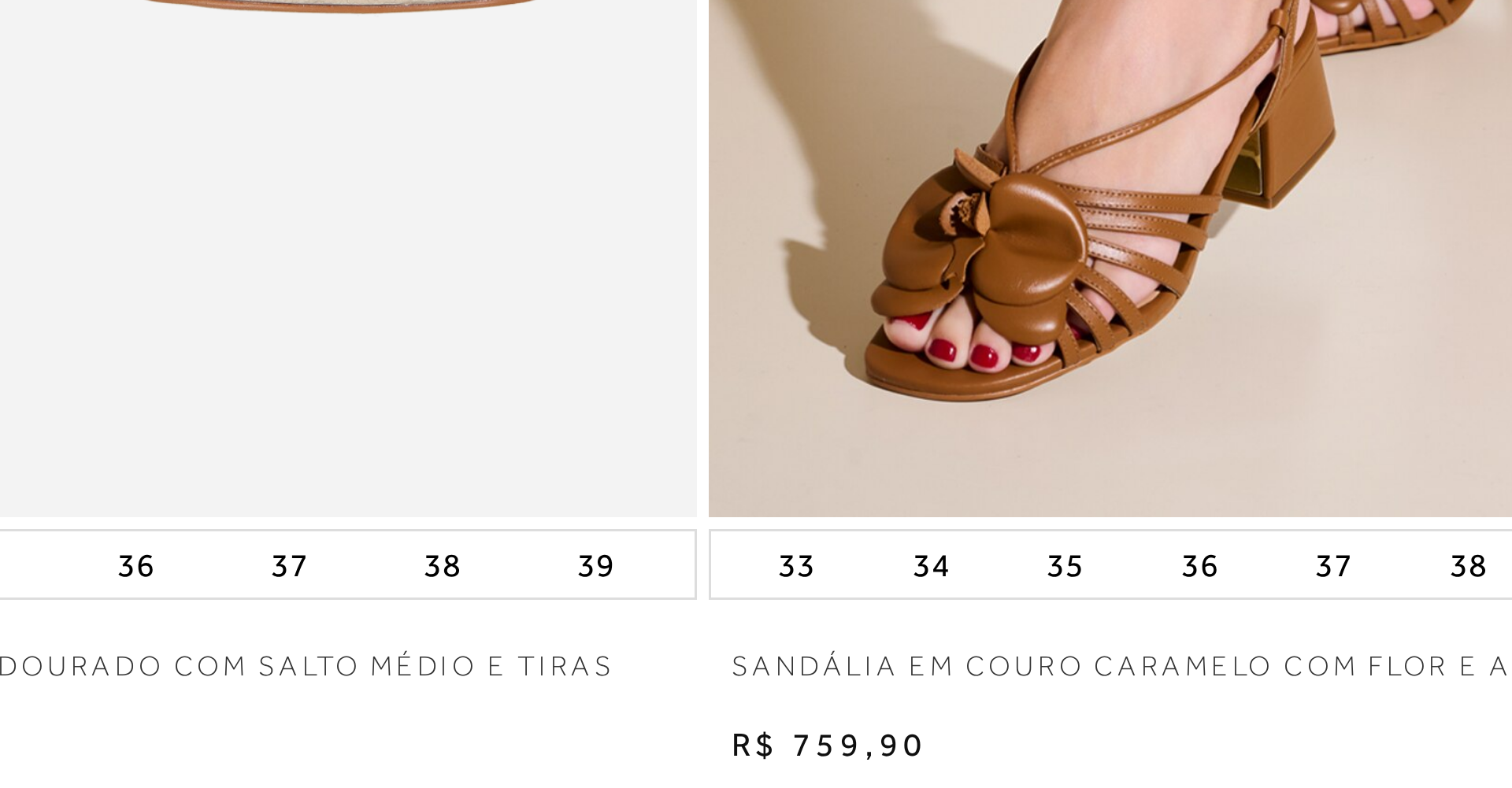
scroll to position [111, 522]
click at [793, 250] on img at bounding box center [944, 5] width 374 height 560
